Goal: Transaction & Acquisition: Purchase product/service

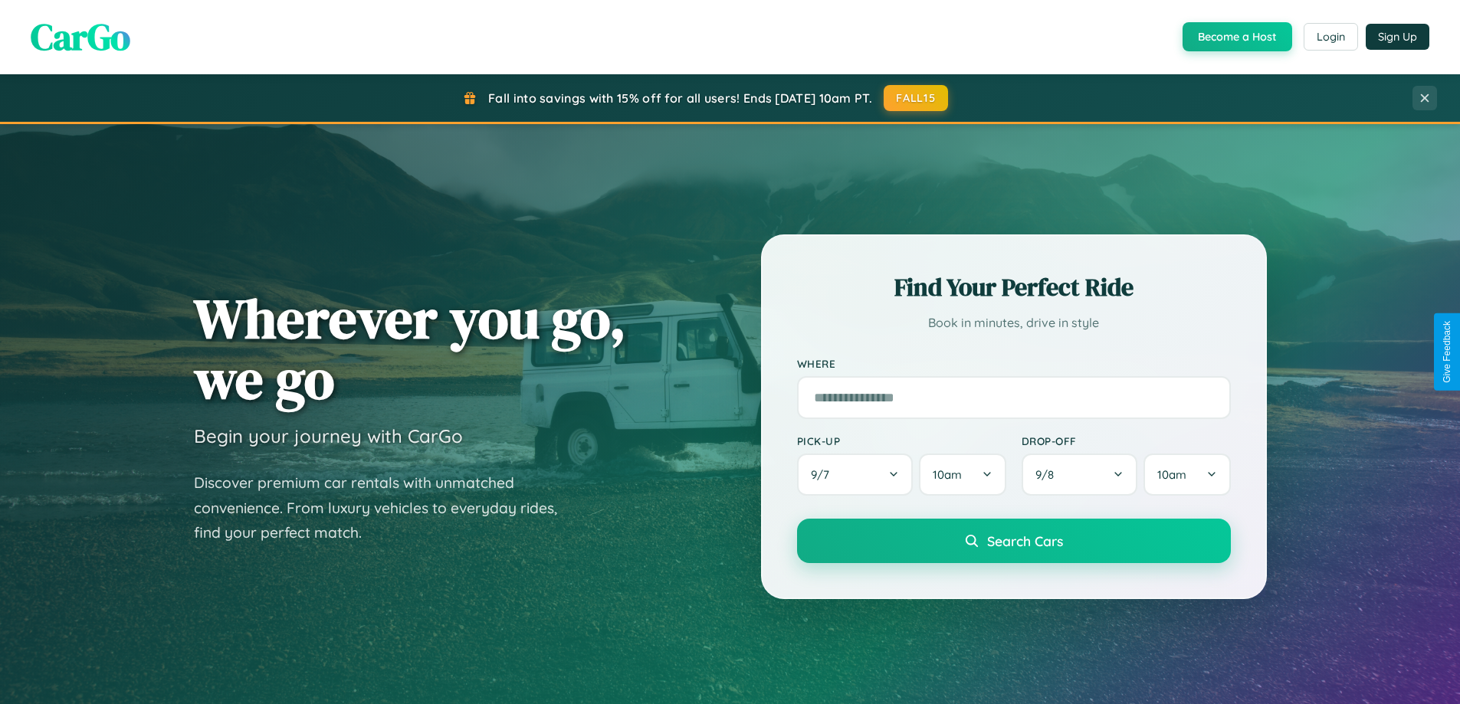
scroll to position [45, 0]
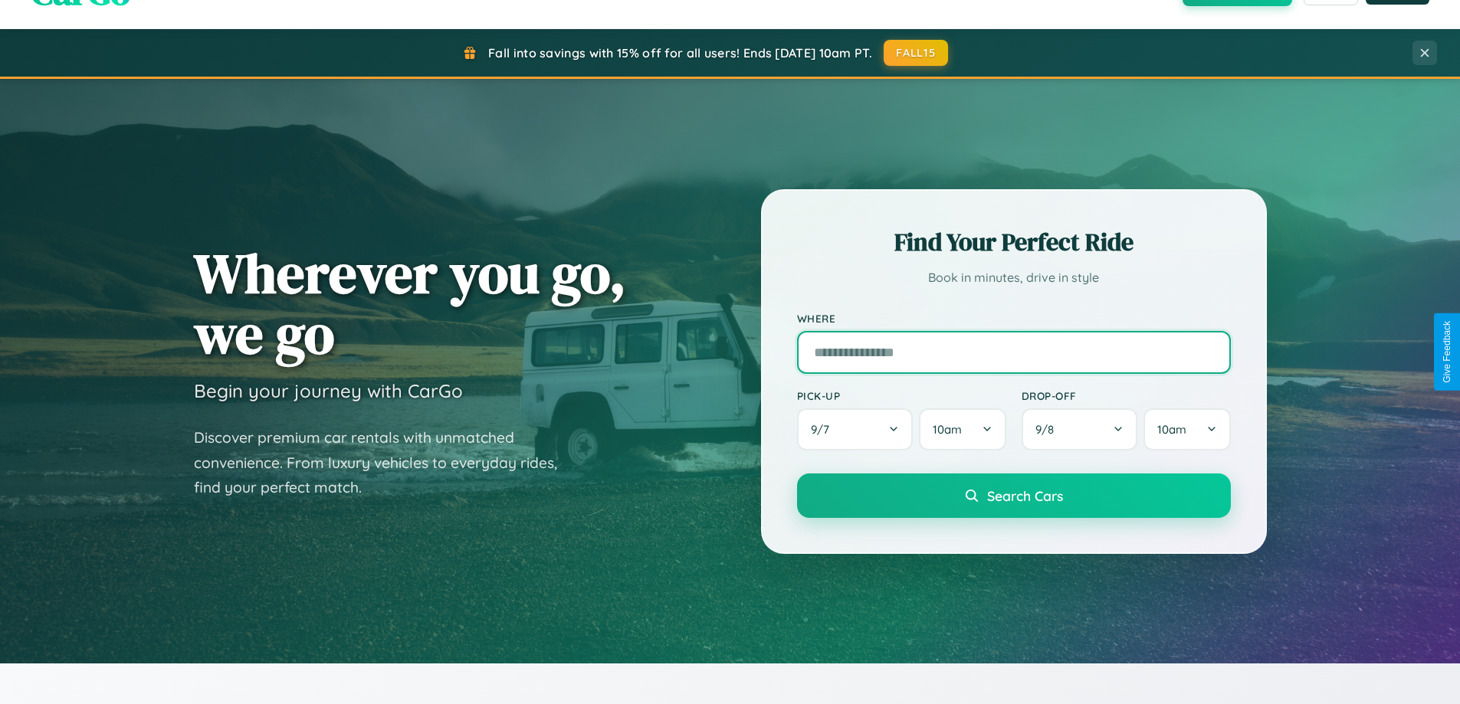
click at [1013, 352] on input "text" at bounding box center [1014, 352] width 434 height 43
type input "**********"
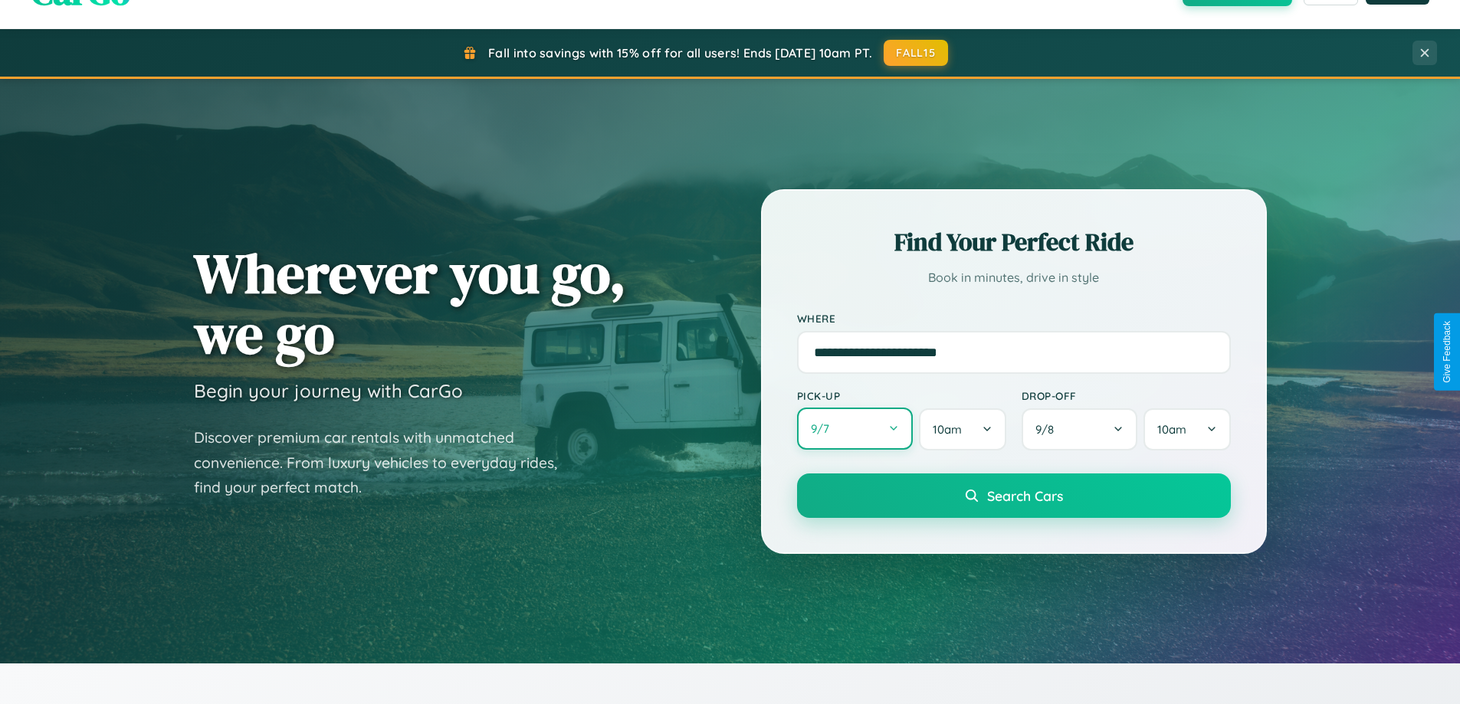
click at [854, 429] on button "9 / 7" at bounding box center [855, 429] width 116 height 42
select select "*"
select select "****"
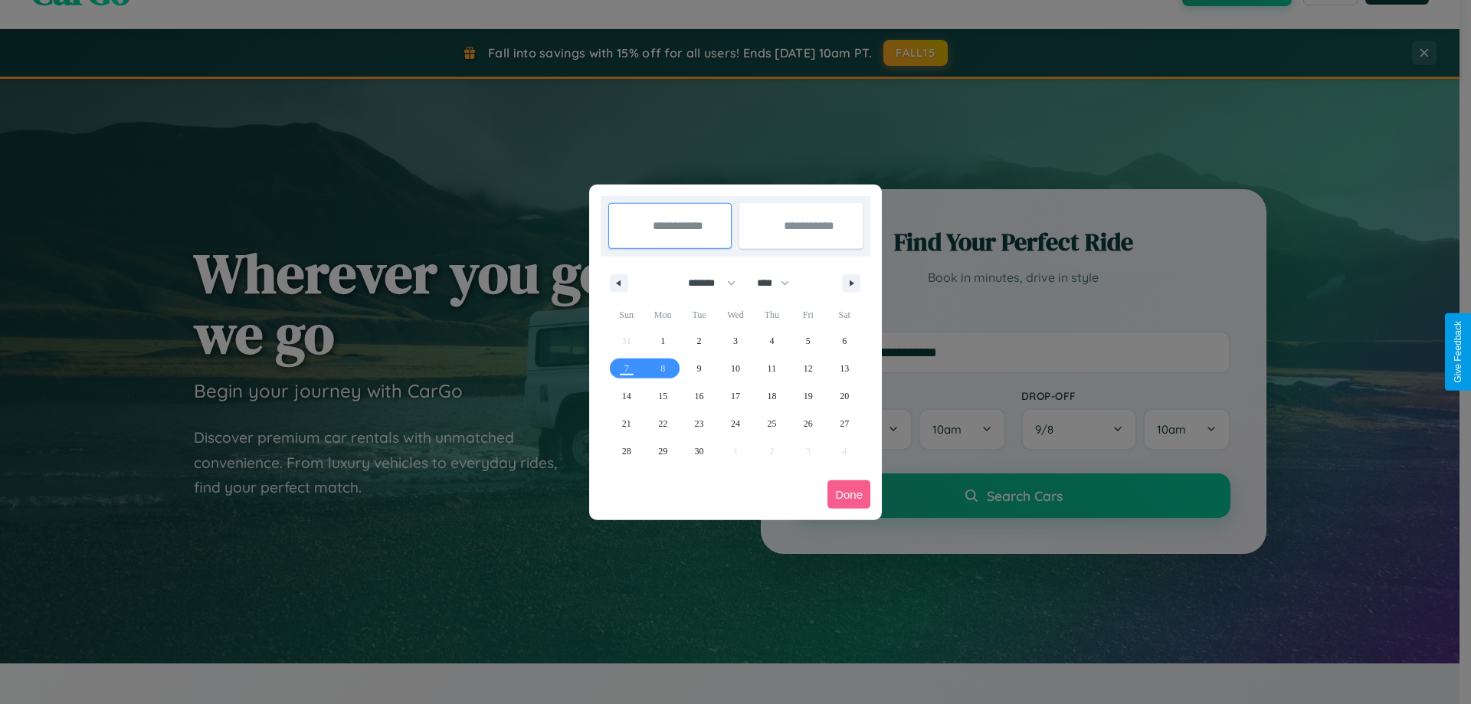
click at [705, 283] on select "******* ******** ***** ***** *** **** **** ****** ********* ******* ******** **…" at bounding box center [709, 282] width 65 height 25
select select "*"
click at [780, 283] on select "**** **** **** **** **** **** **** **** **** **** **** **** **** **** **** ****…" at bounding box center [772, 282] width 46 height 25
select select "****"
click at [808, 340] on span "3" at bounding box center [808, 341] width 5 height 28
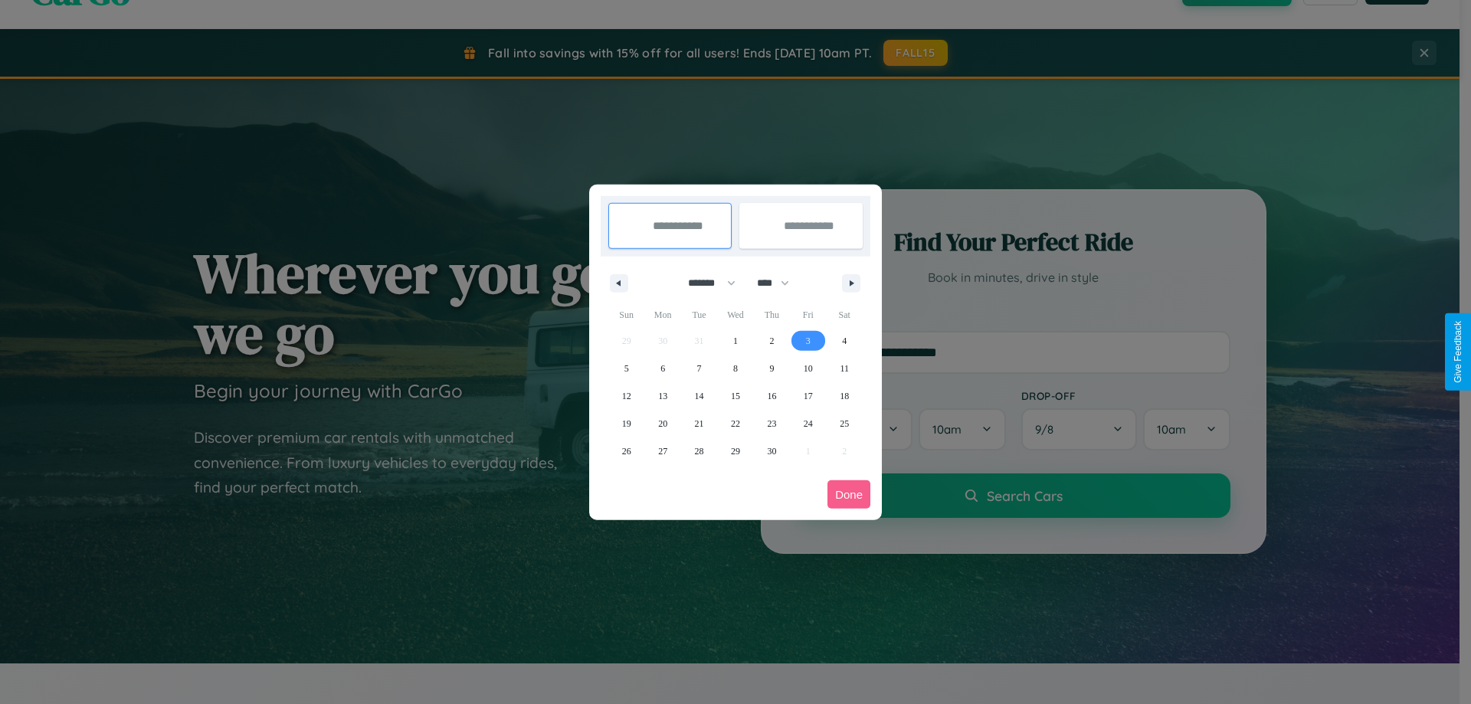
type input "**********"
click at [844, 340] on span "4" at bounding box center [844, 341] width 5 height 28
type input "**********"
click at [849, 494] on button "Done" at bounding box center [848, 494] width 43 height 28
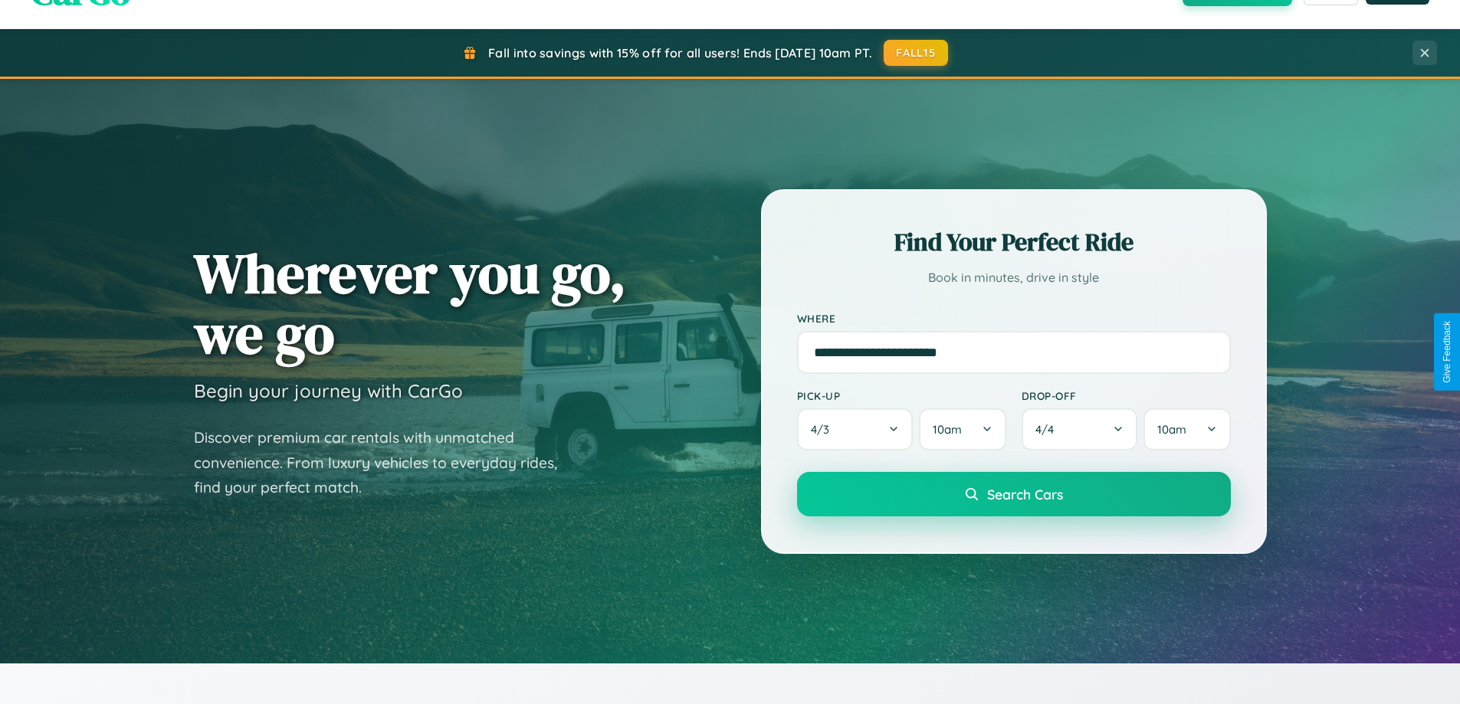
click at [1013, 494] on span "Search Cars" at bounding box center [1025, 494] width 76 height 17
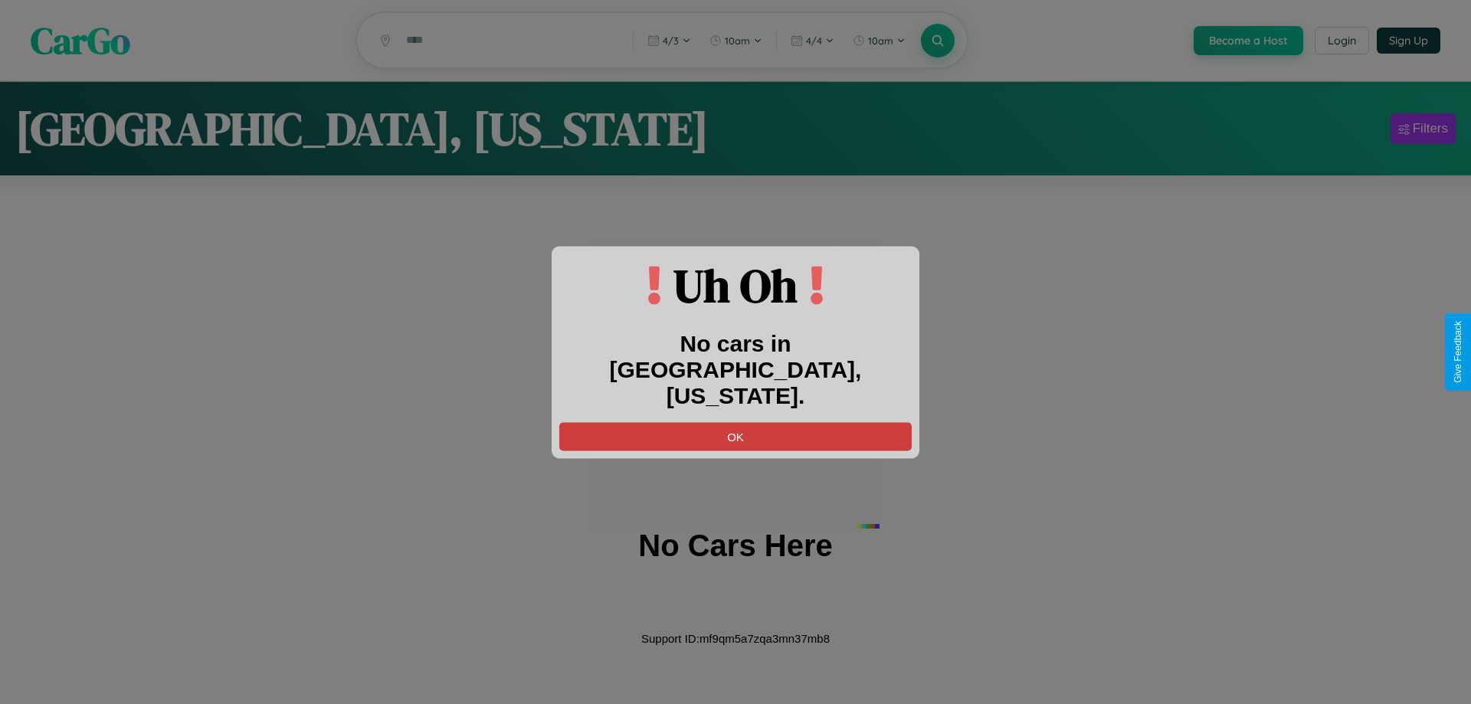
click at [736, 423] on button "OK" at bounding box center [735, 436] width 352 height 28
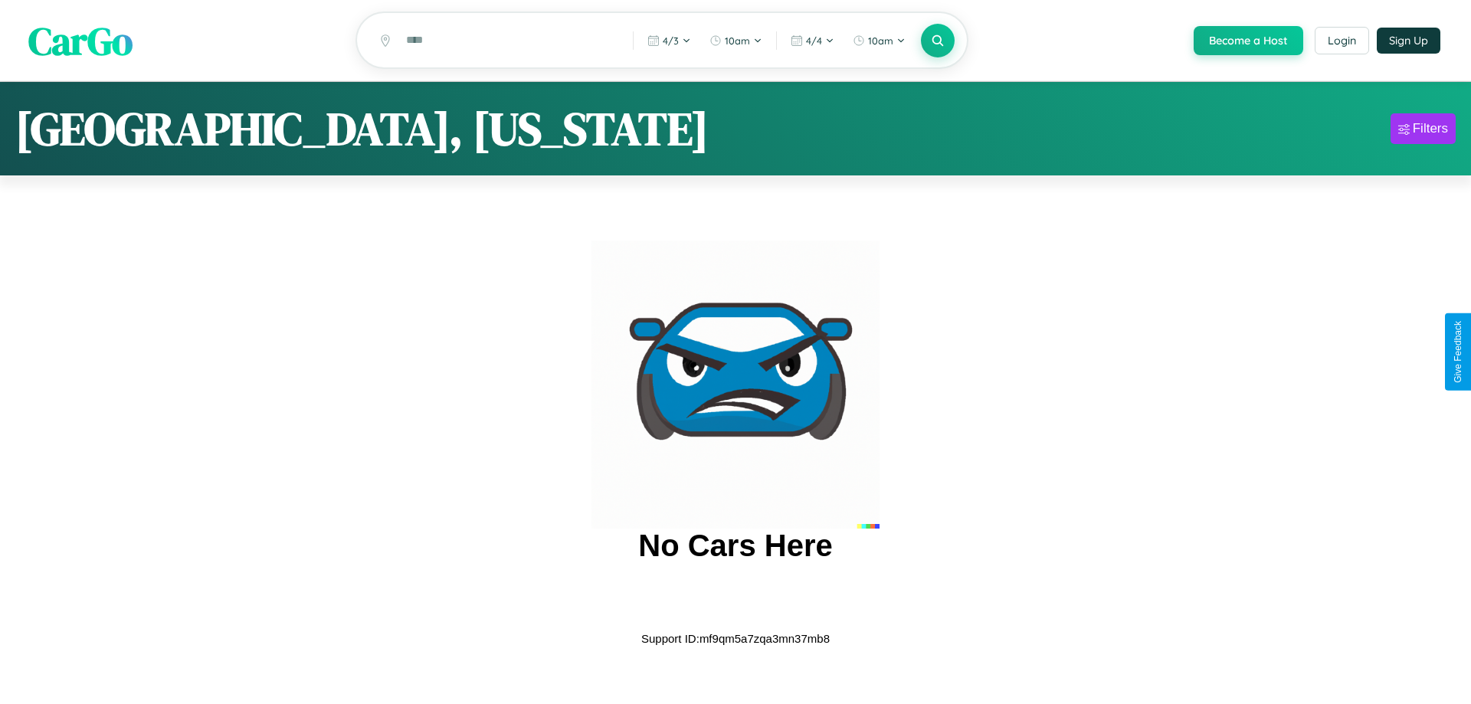
click at [80, 41] on span "CarGo" at bounding box center [80, 40] width 104 height 53
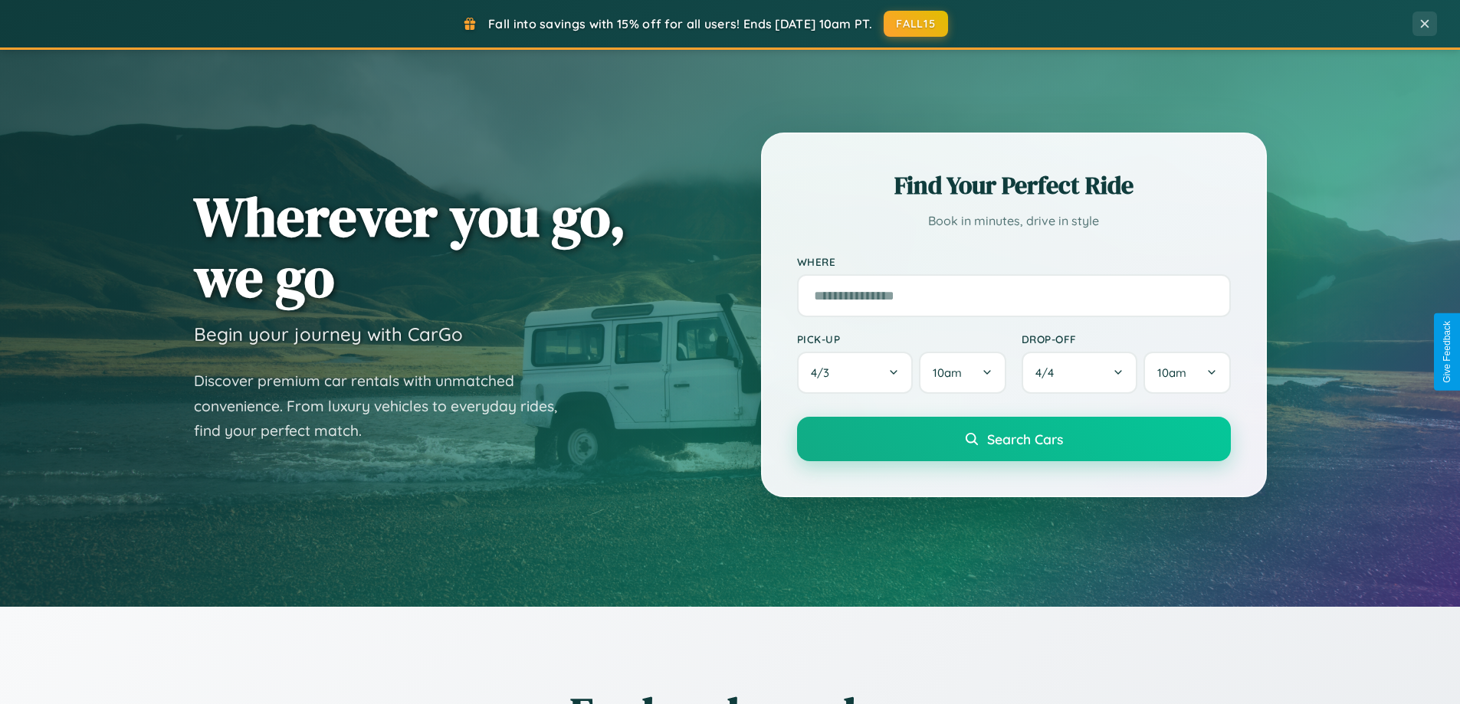
scroll to position [660, 0]
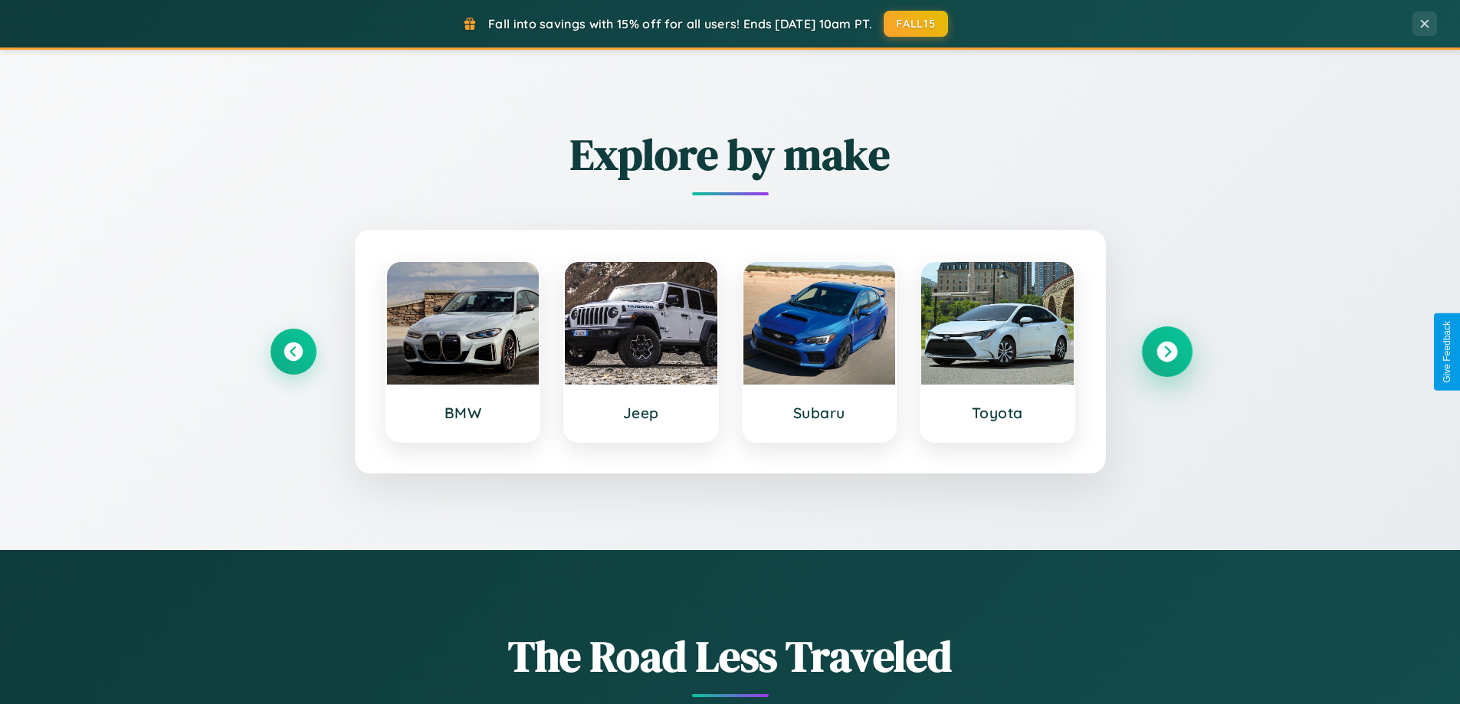
click at [1166, 352] on icon at bounding box center [1166, 352] width 21 height 21
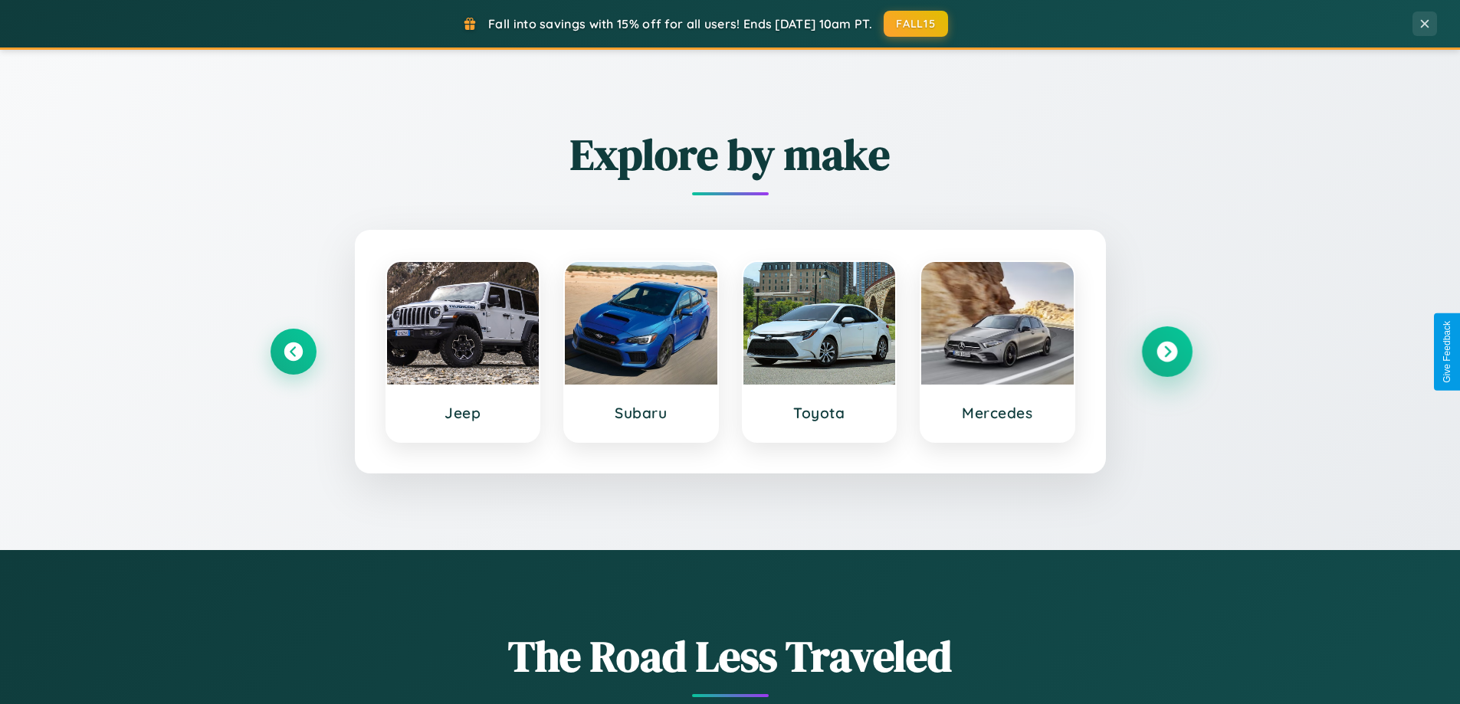
click at [1166, 352] on icon at bounding box center [1166, 352] width 21 height 21
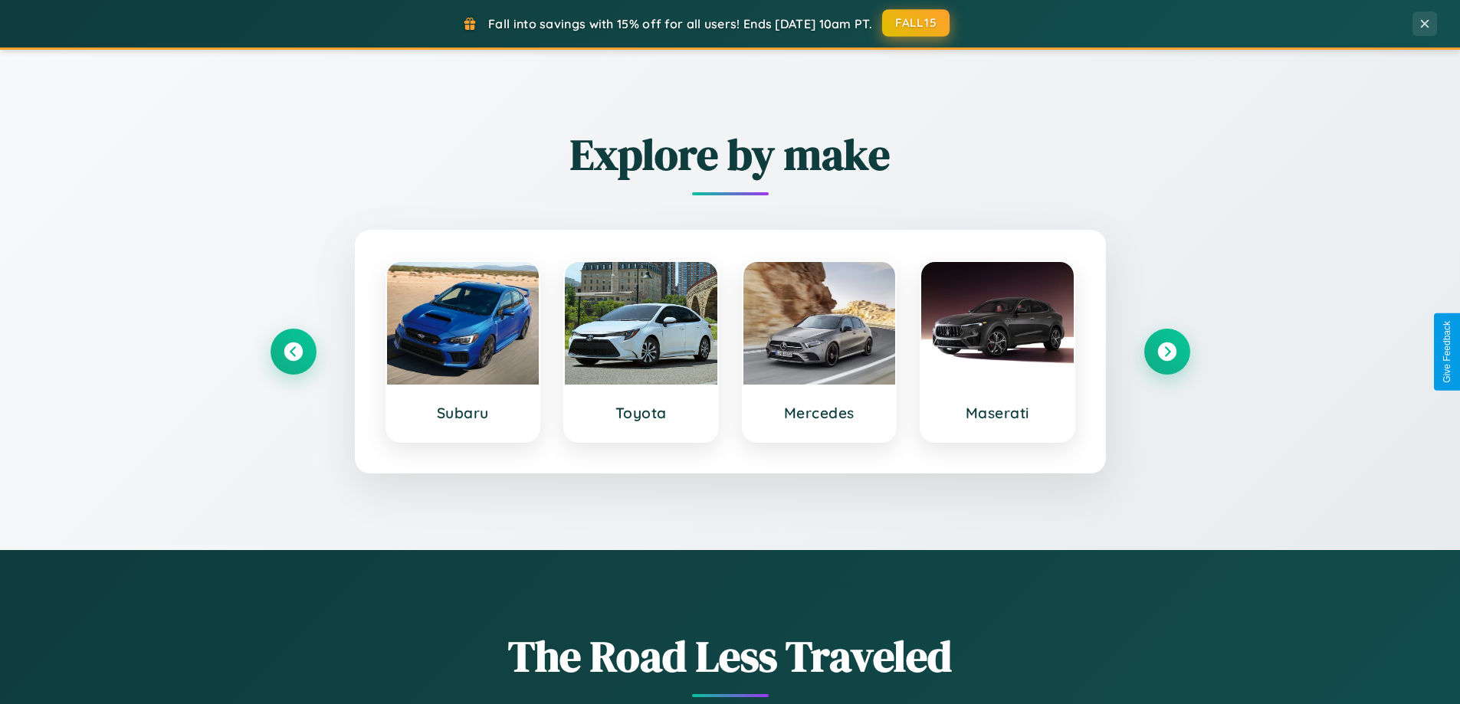
click at [916, 23] on button "FALL15" at bounding box center [915, 23] width 67 height 28
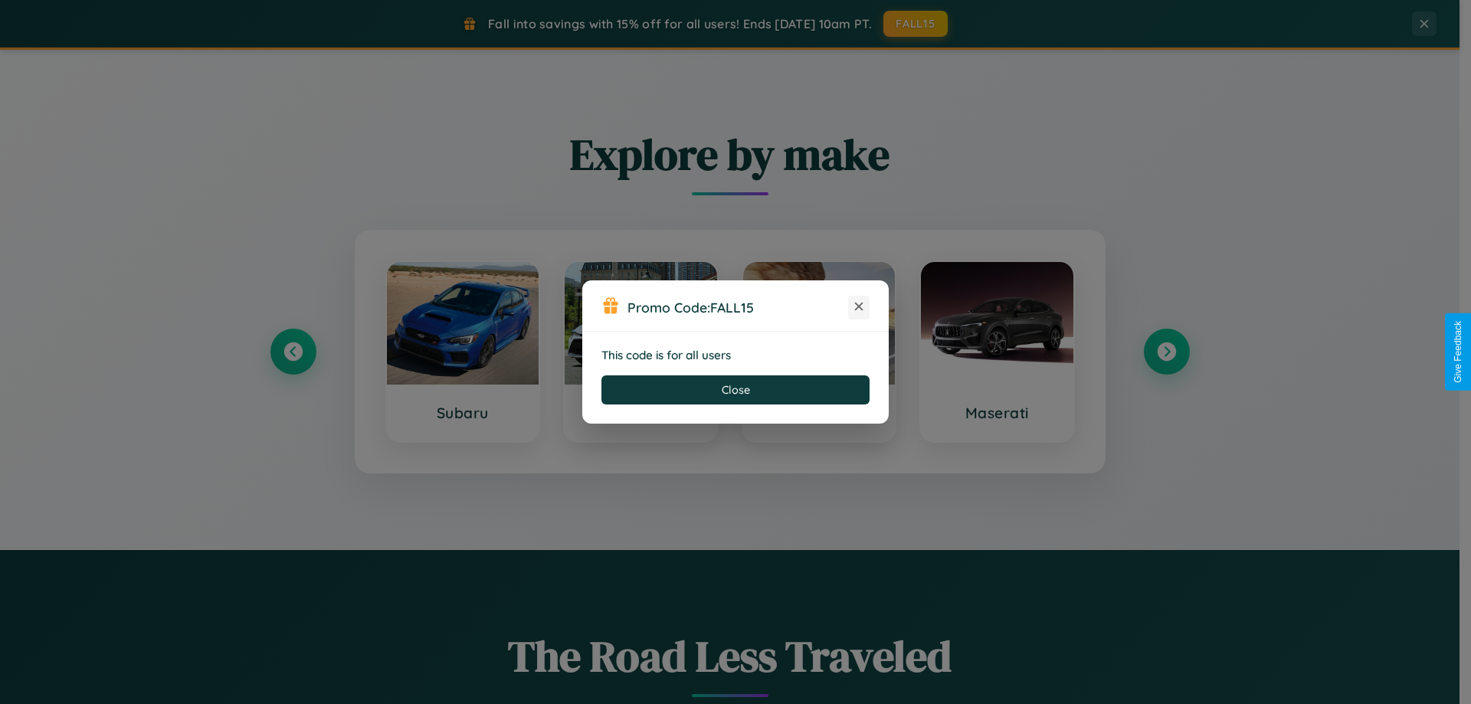
click at [859, 307] on icon at bounding box center [858, 306] width 15 height 15
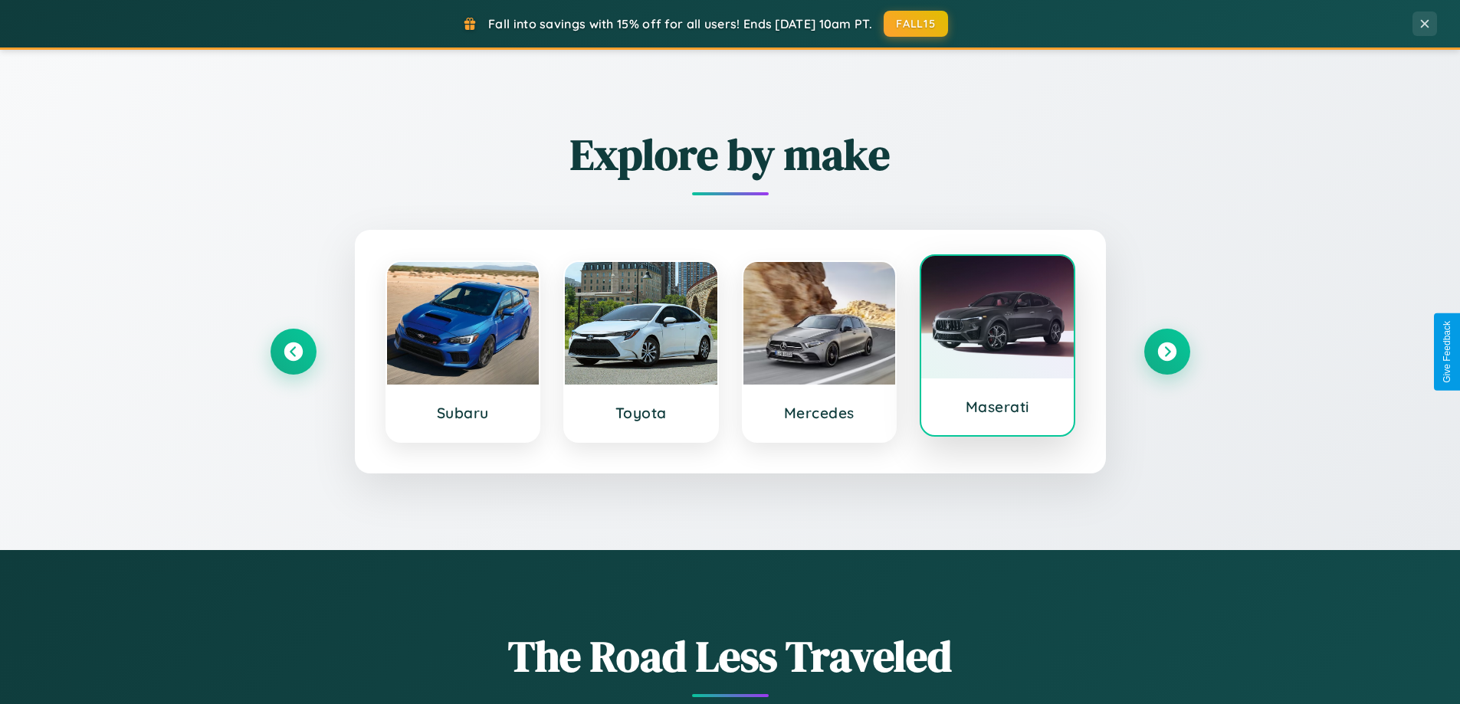
click at [997, 346] on div at bounding box center [997, 317] width 152 height 123
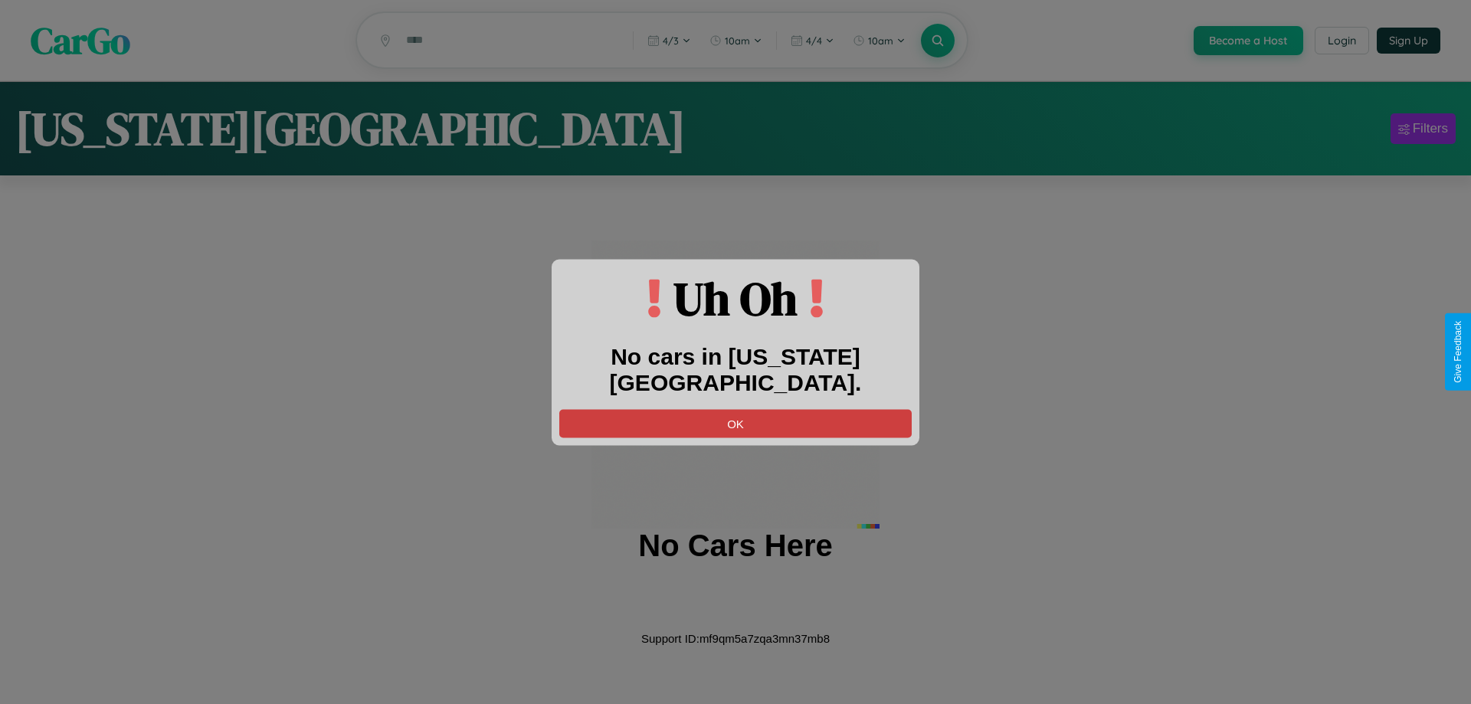
click at [736, 409] on button "OK" at bounding box center [735, 423] width 352 height 28
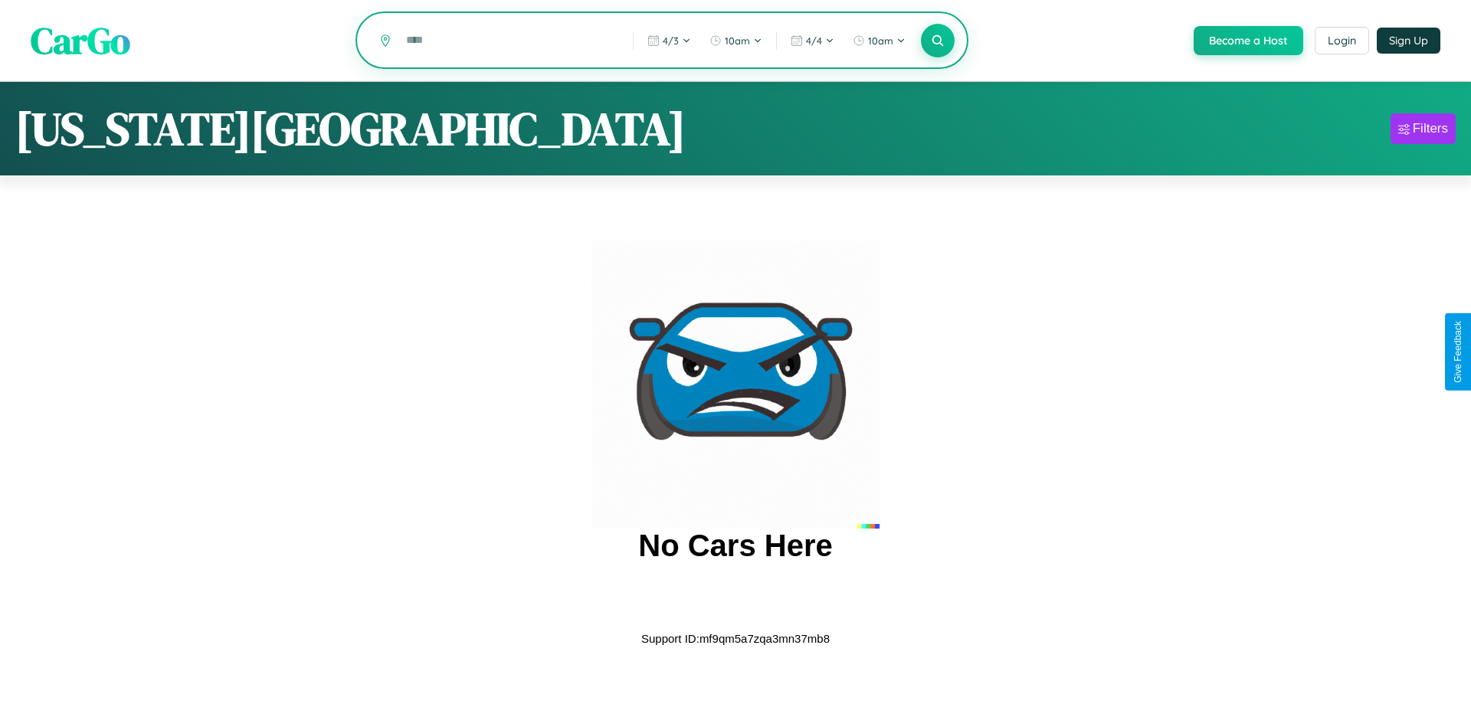
click at [507, 41] on input "text" at bounding box center [507, 40] width 219 height 27
type input "*"
click at [936, 41] on icon at bounding box center [937, 40] width 15 height 15
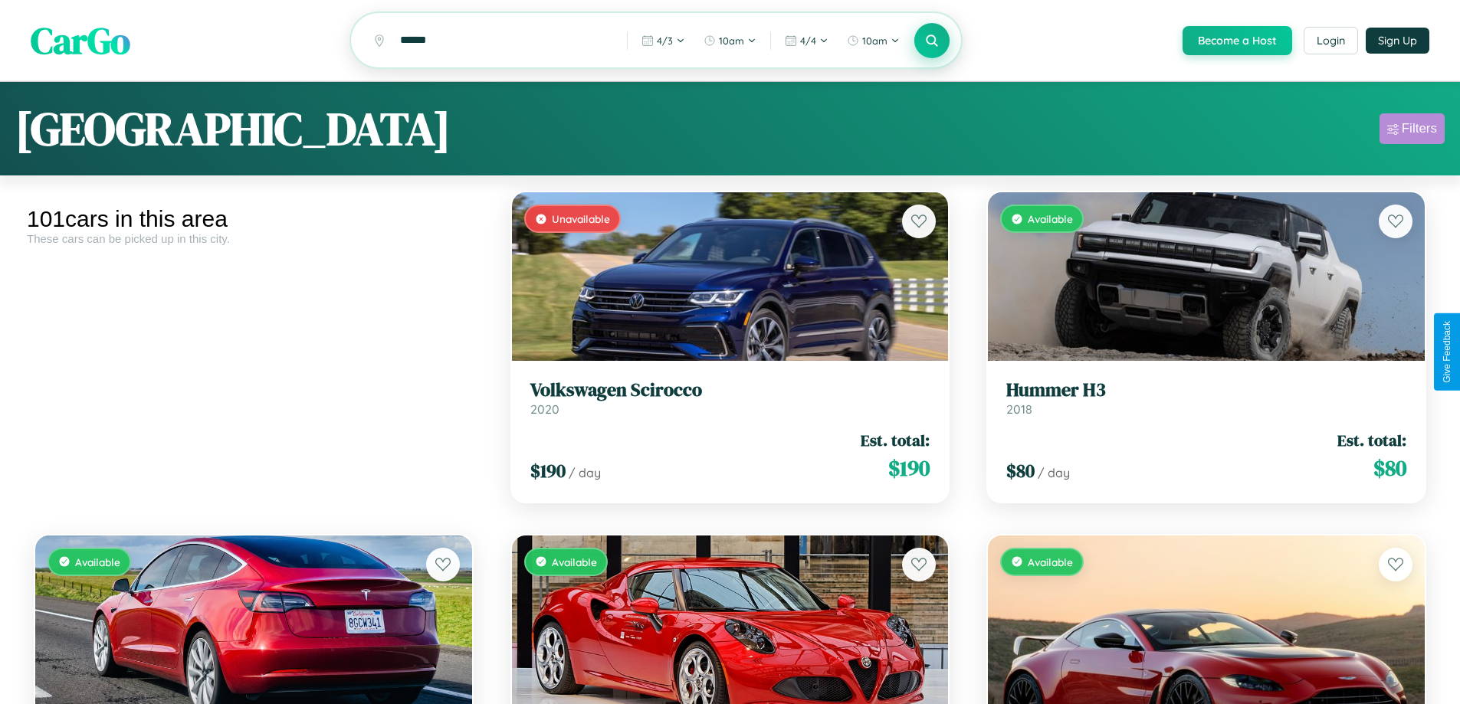
click at [1411, 131] on div "Filters" at bounding box center [1418, 128] width 35 height 15
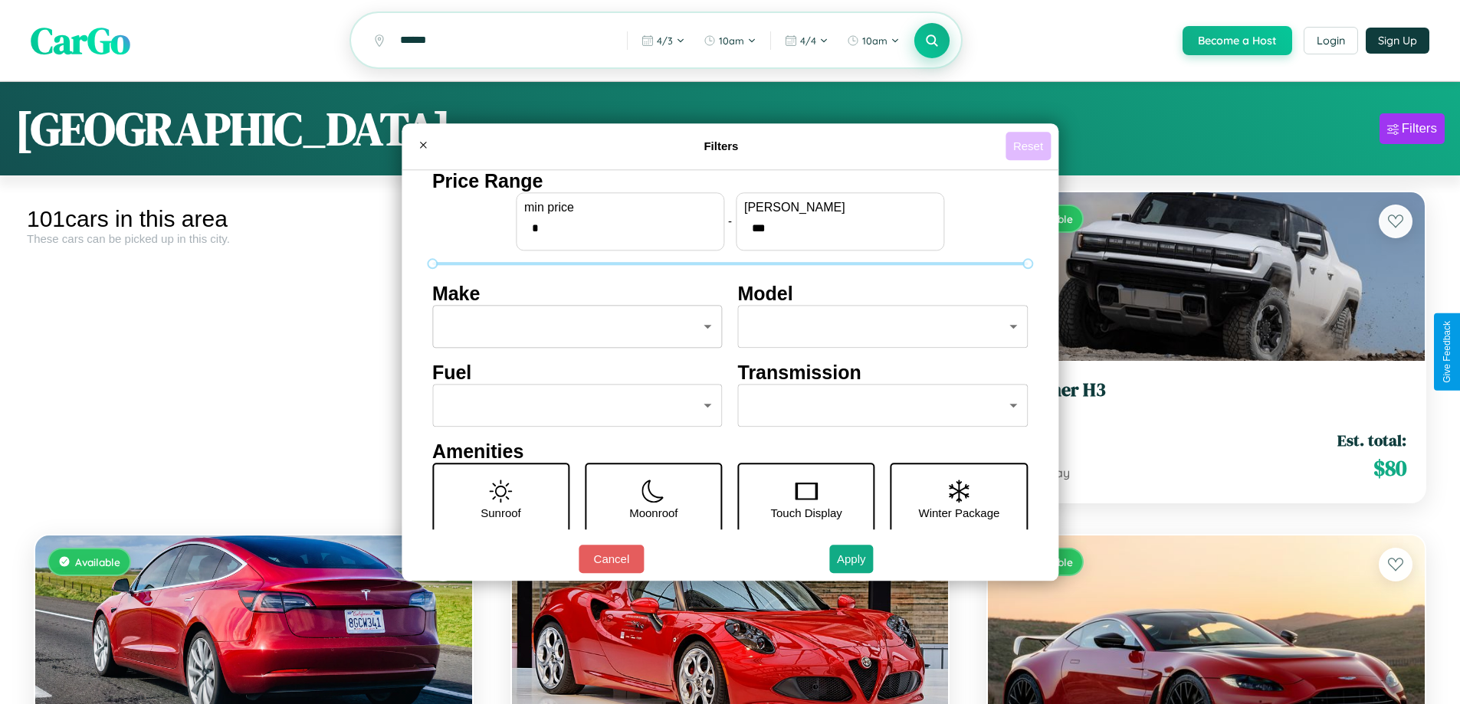
click at [1030, 146] on button "Reset" at bounding box center [1027, 146] width 45 height 28
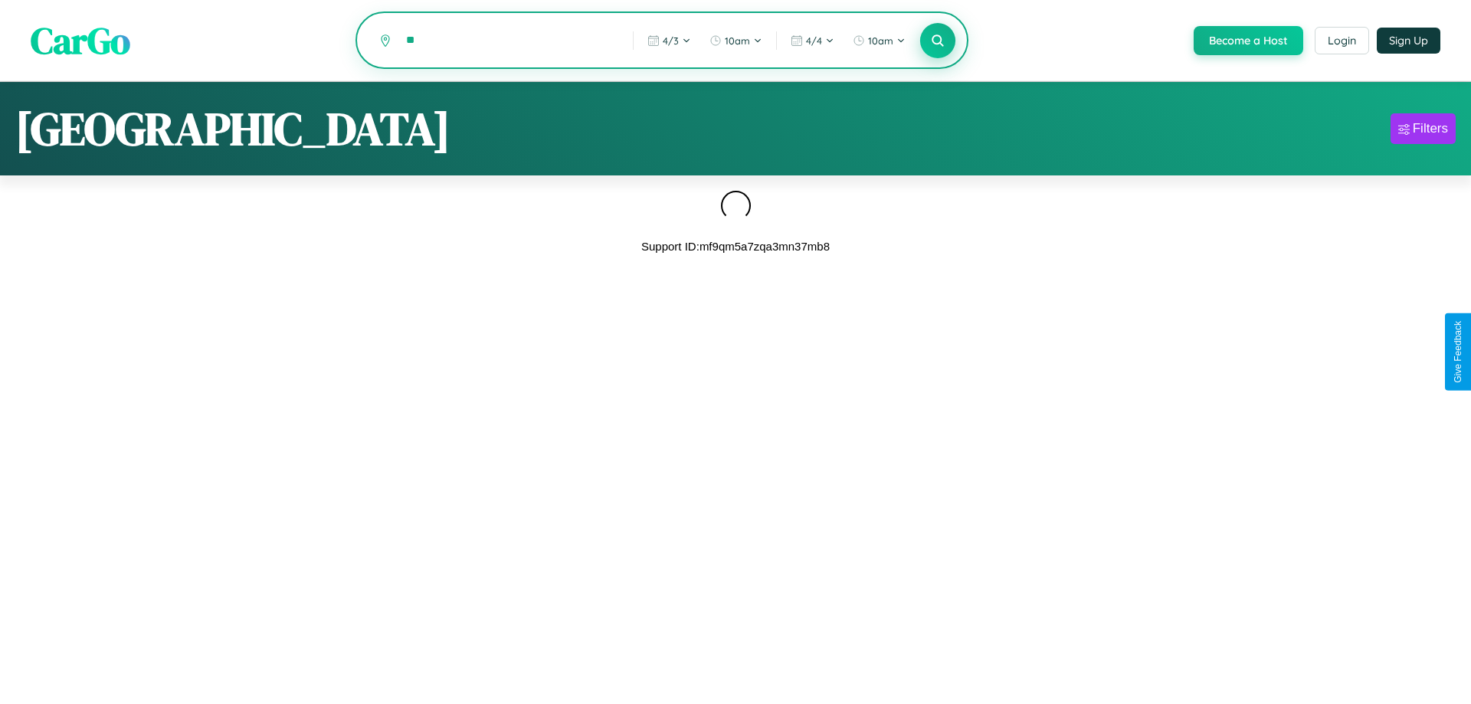
type input "*"
type input "******"
click at [936, 41] on icon at bounding box center [937, 40] width 15 height 15
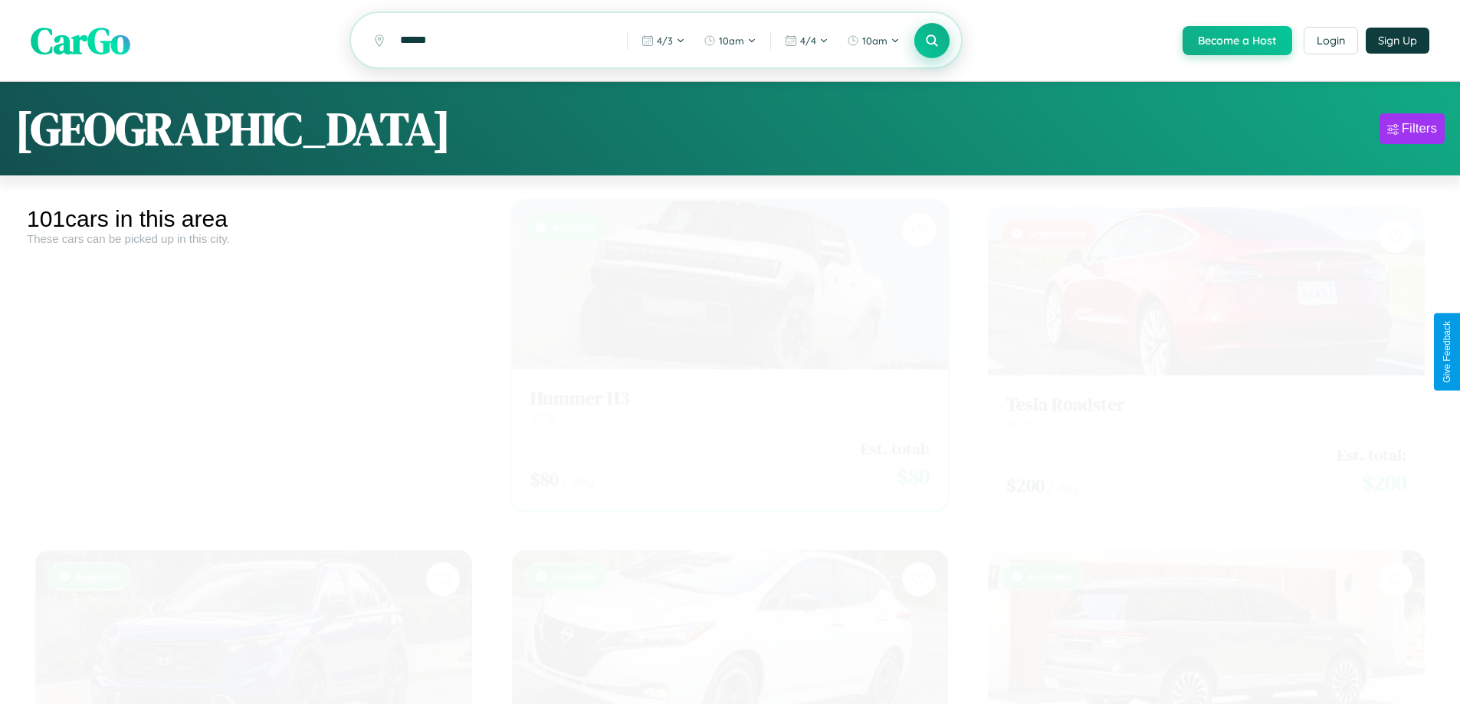
click at [723, 452] on div "$ 80 / day Est. total: $ 80" at bounding box center [730, 450] width 400 height 54
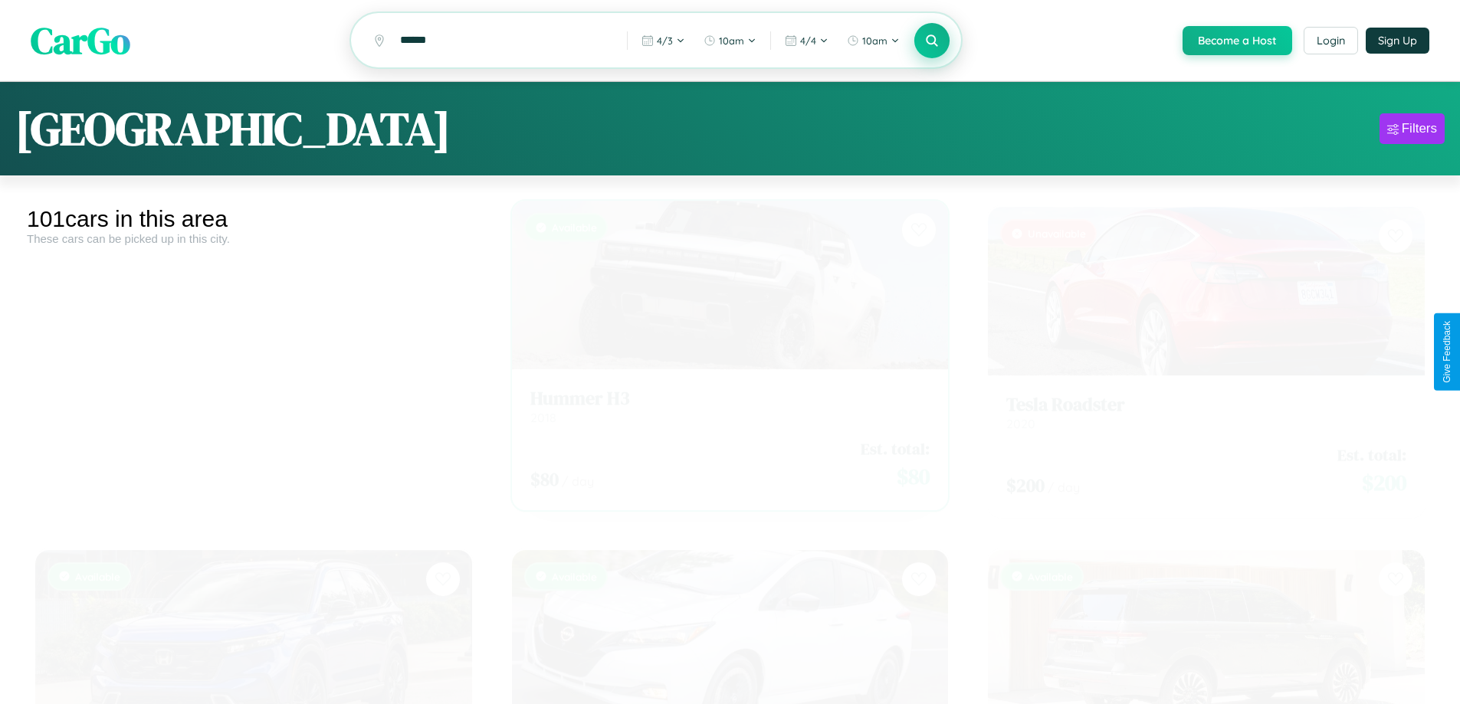
click at [723, 452] on div "$ 80 / day Est. total: $ 80" at bounding box center [730, 450] width 400 height 54
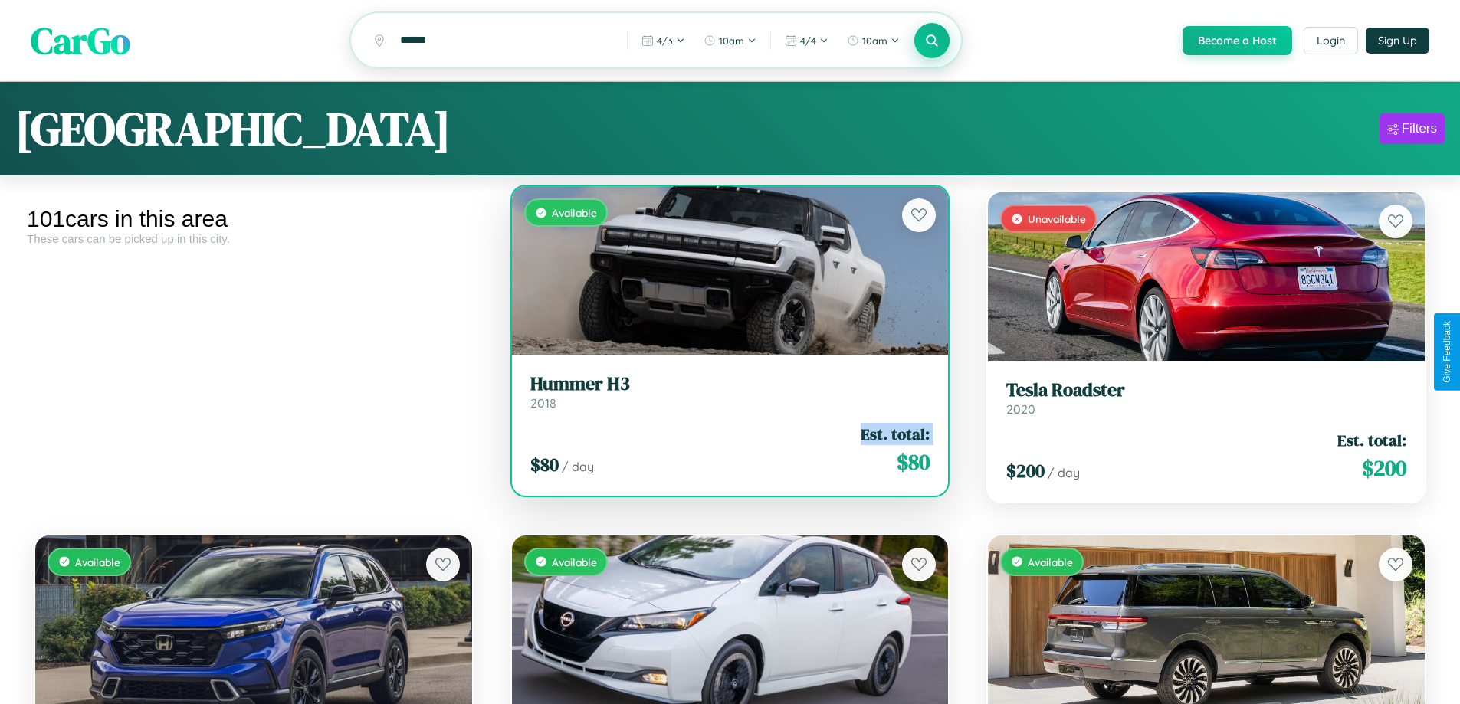
click at [723, 452] on div "$ 80 / day Est. total: $ 80" at bounding box center [730, 450] width 400 height 54
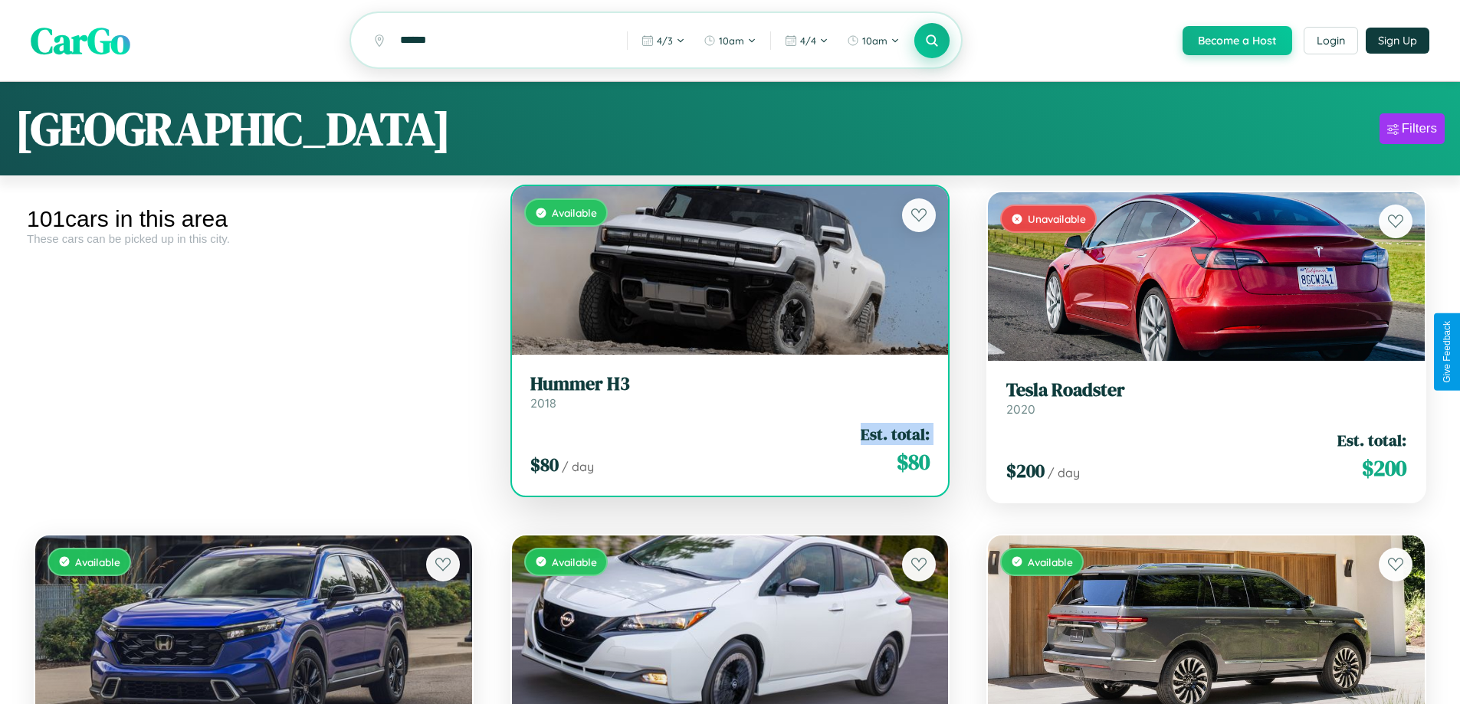
click at [723, 452] on div "$ 80 / day Est. total: $ 80" at bounding box center [730, 450] width 400 height 54
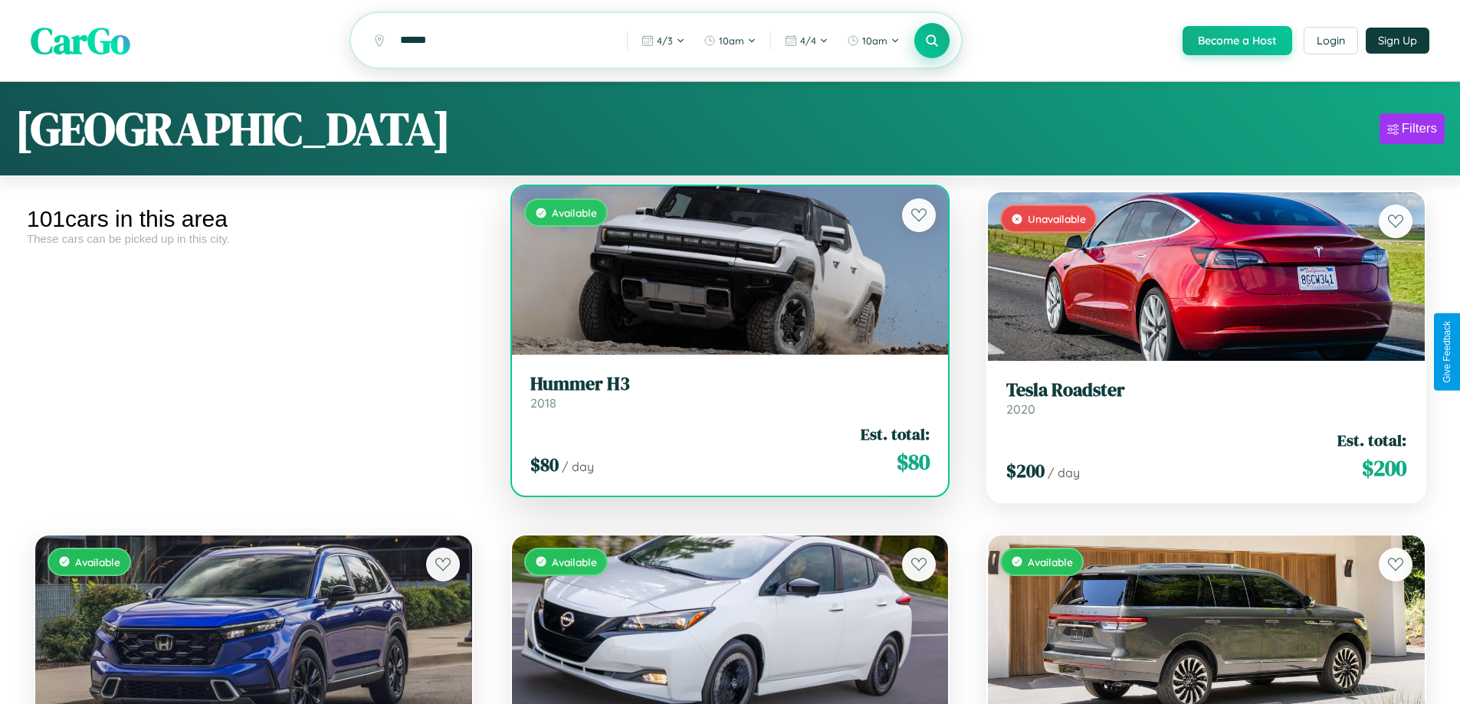
click at [723, 452] on div "$ 80 / day Est. total: $ 80" at bounding box center [730, 450] width 400 height 54
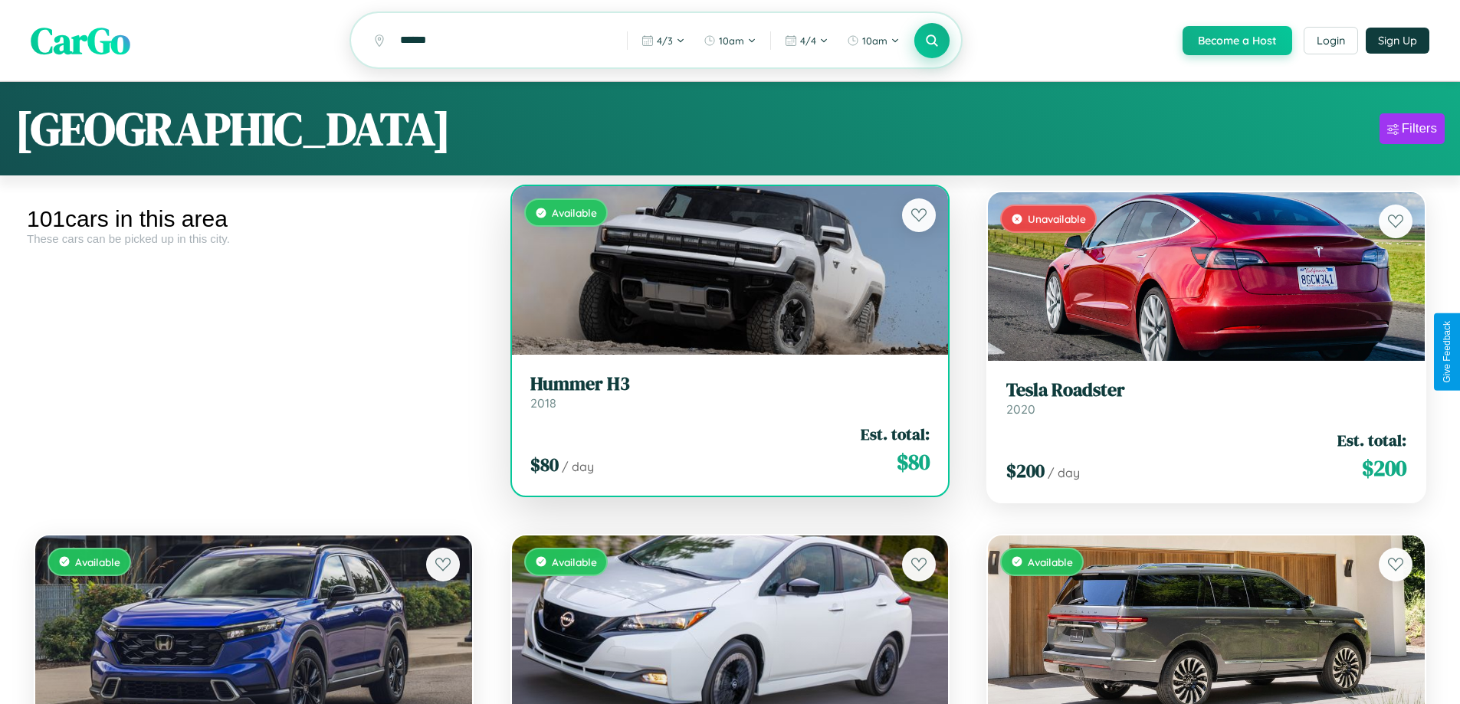
click at [723, 452] on div "$ 80 / day Est. total: $ 80" at bounding box center [730, 450] width 400 height 54
click at [723, 394] on h3 "Hummer H3" at bounding box center [730, 384] width 400 height 22
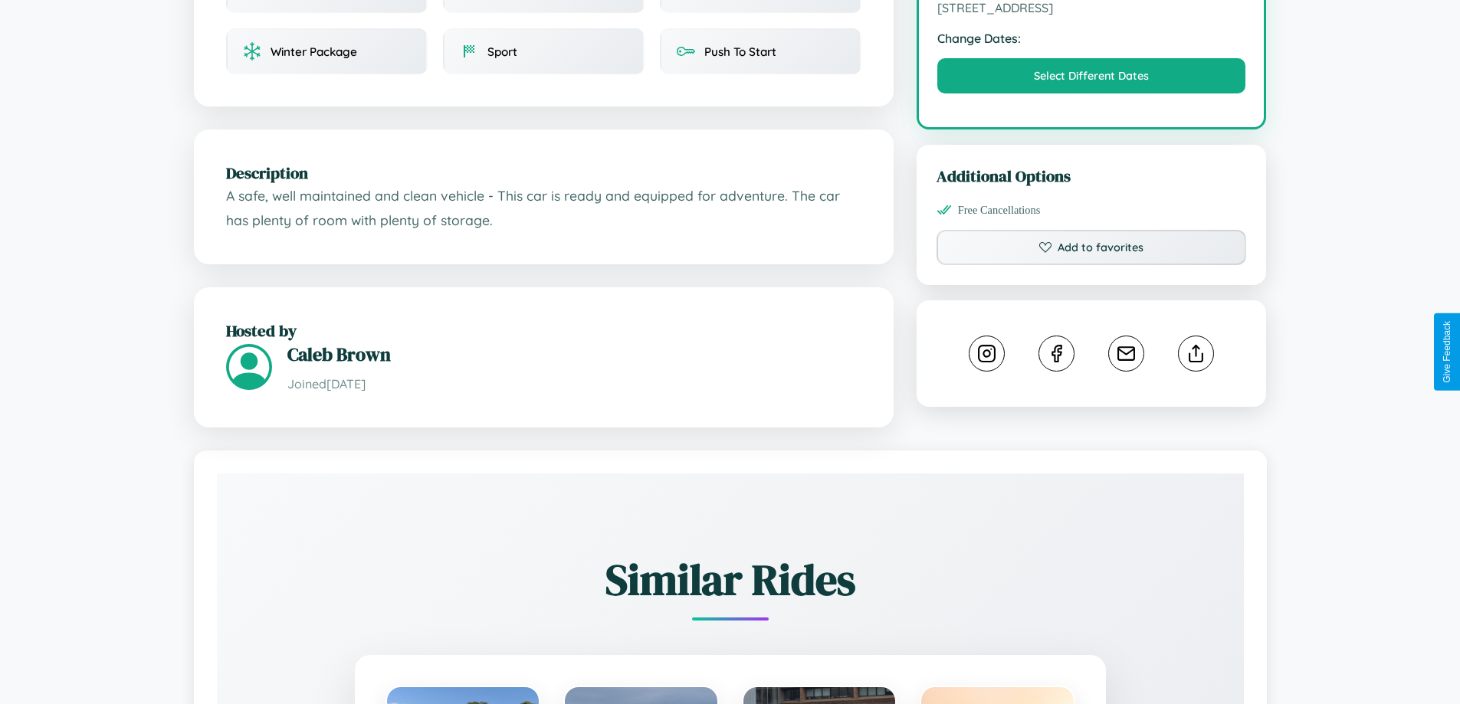
scroll to position [503, 0]
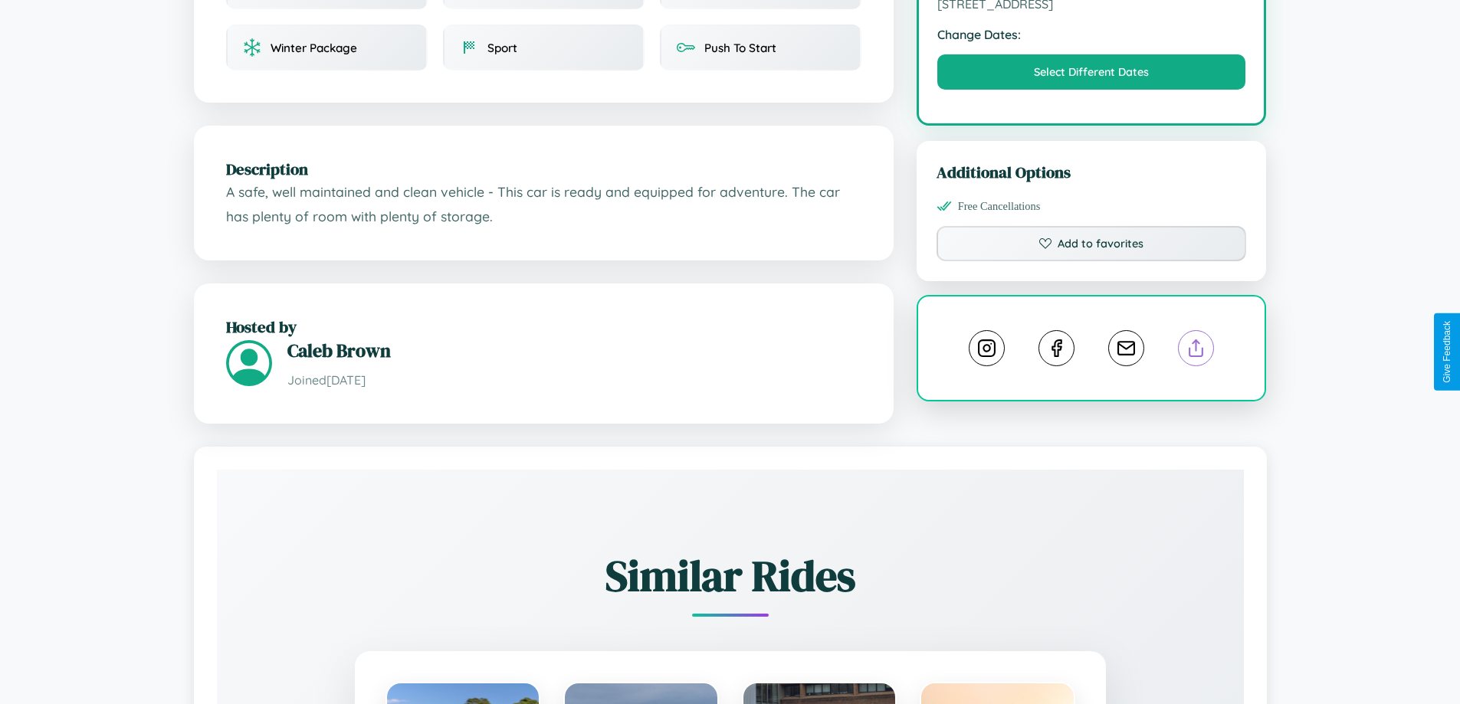
click at [1196, 350] on line at bounding box center [1196, 345] width 0 height 11
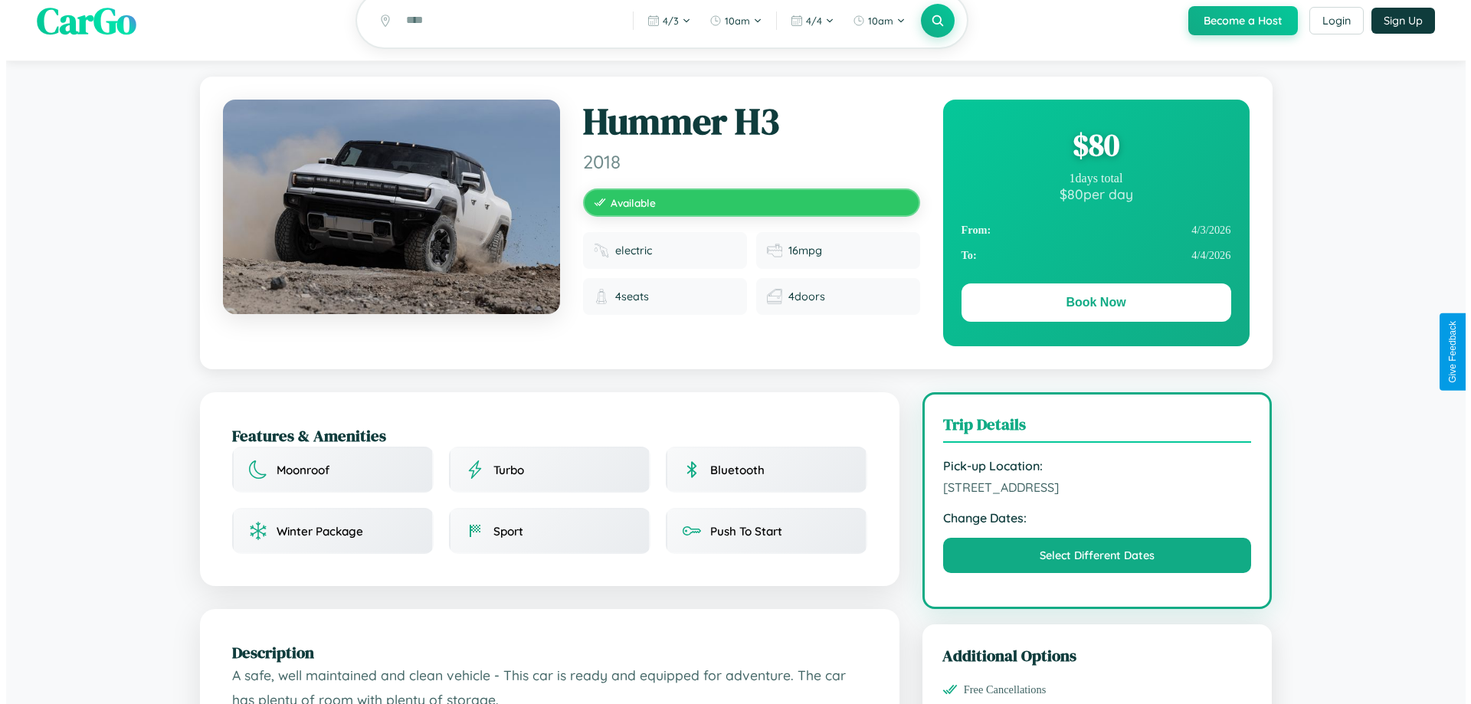
scroll to position [0, 0]
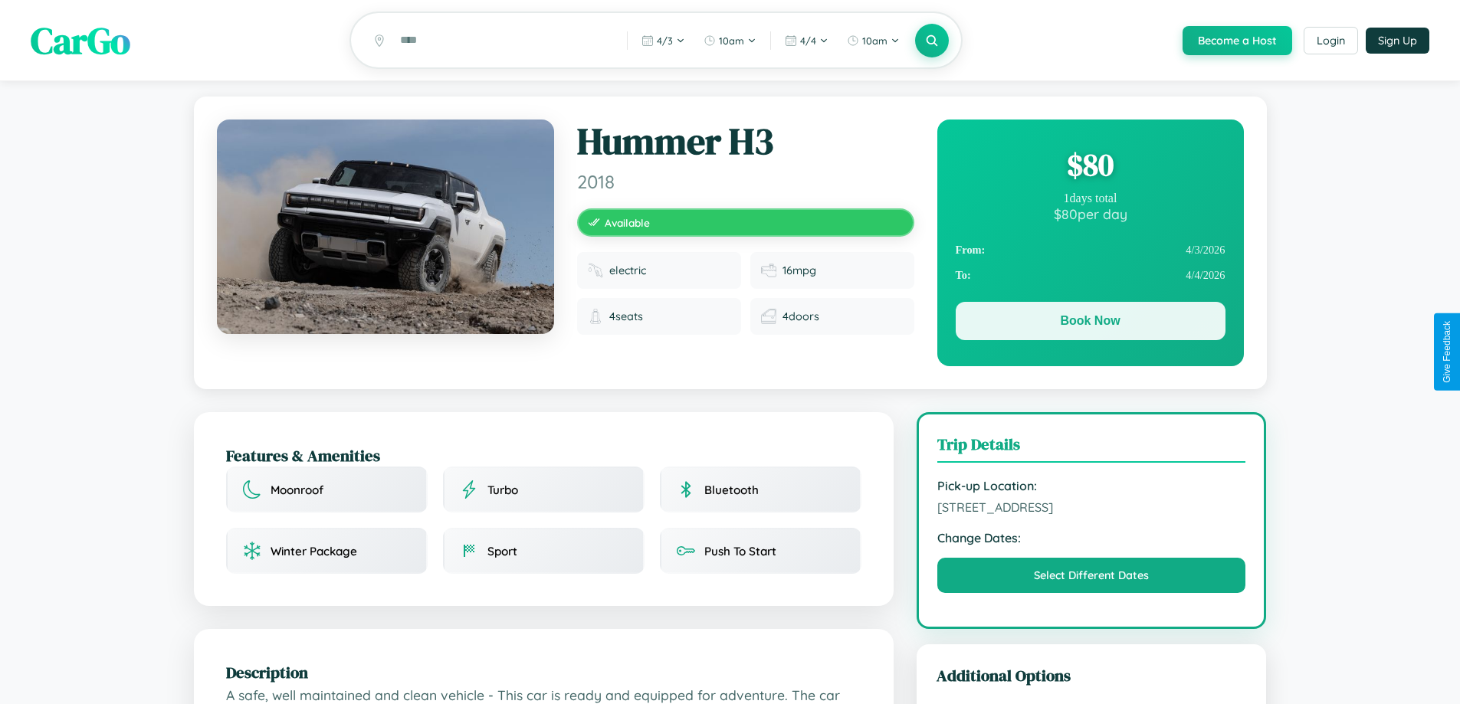
click at [1089, 323] on button "Book Now" at bounding box center [1090, 321] width 270 height 38
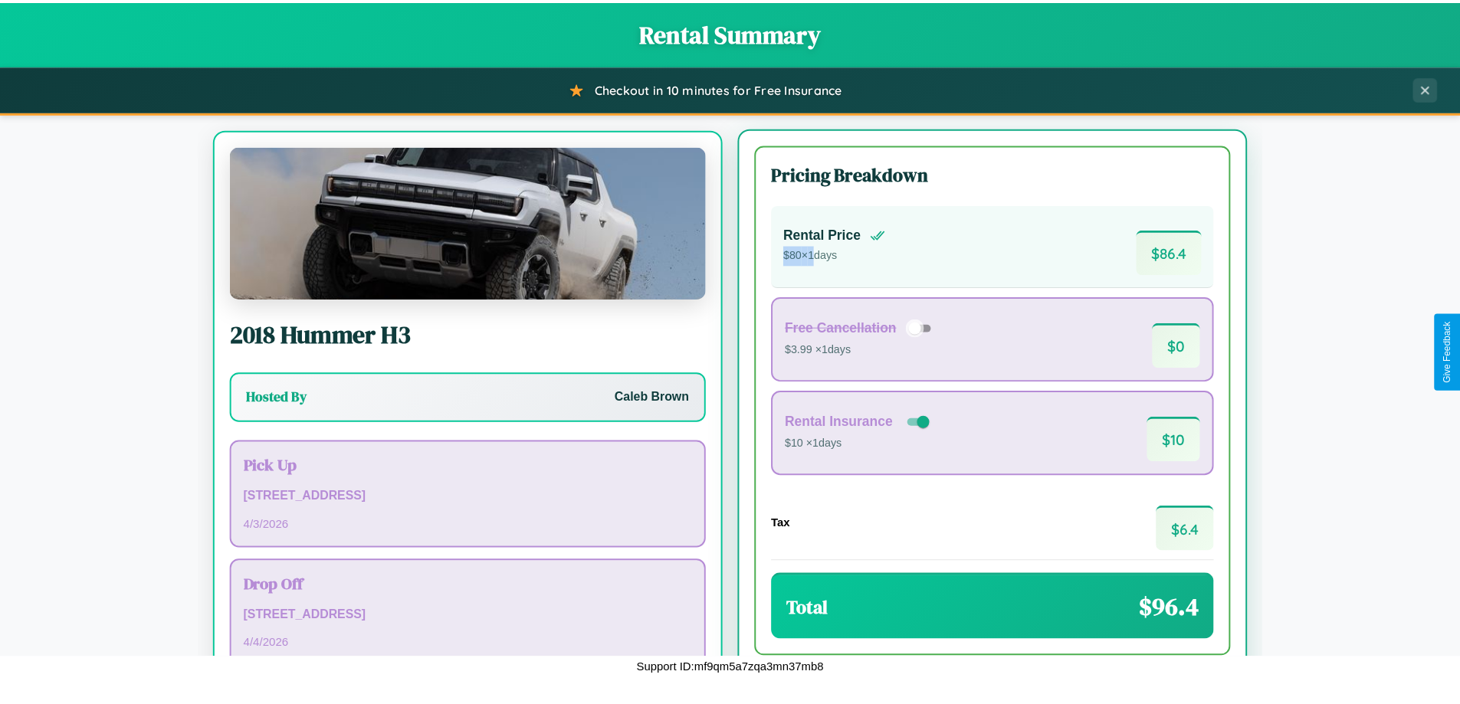
scroll to position [71, 0]
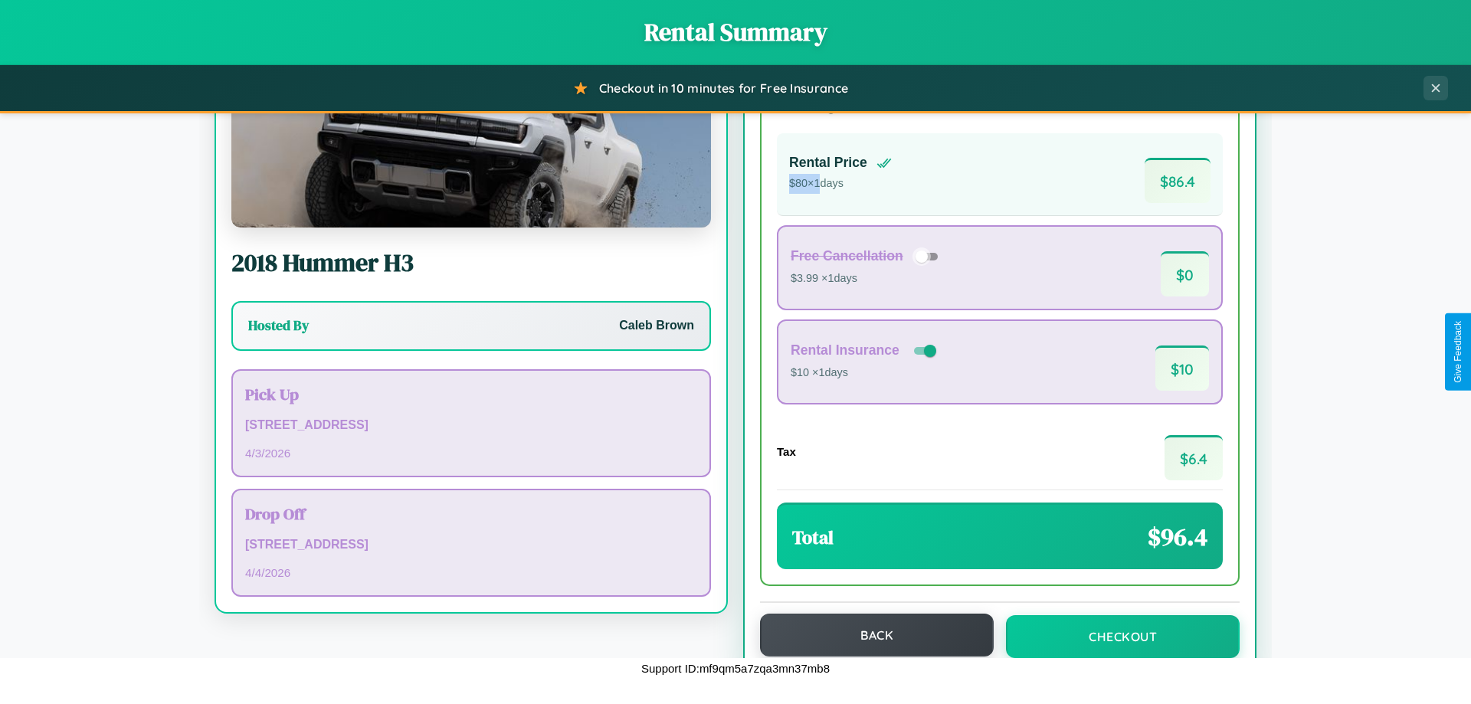
click at [870, 635] on button "Back" at bounding box center [877, 635] width 234 height 43
